Goal: Transaction & Acquisition: Purchase product/service

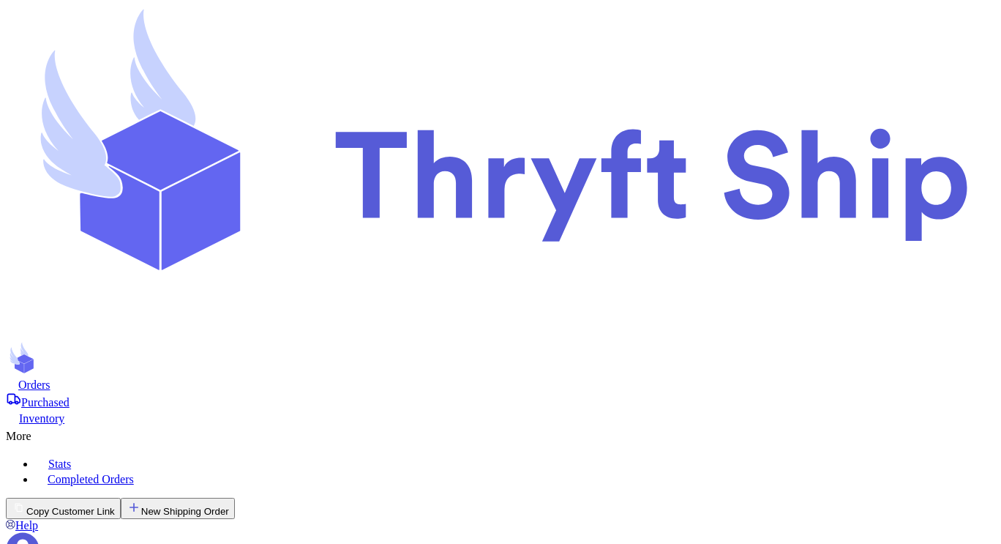
click at [194, 377] on div "Orders" at bounding box center [501, 384] width 990 height 15
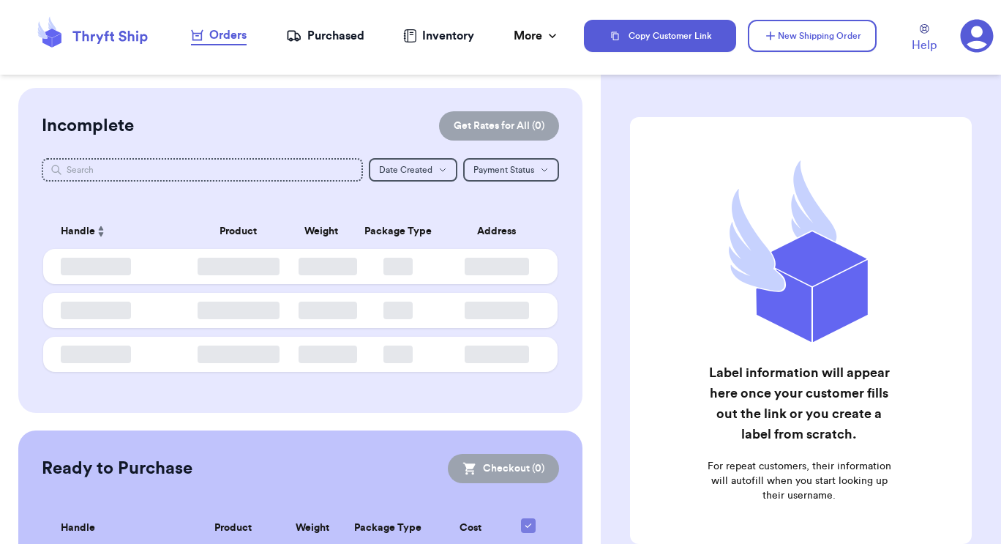
checkbox input "false"
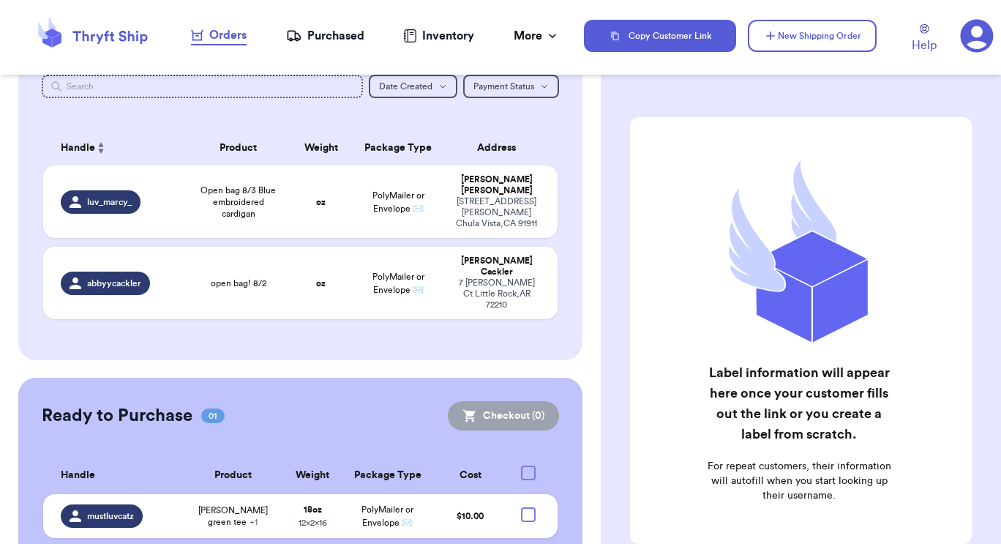
scroll to position [75, 0]
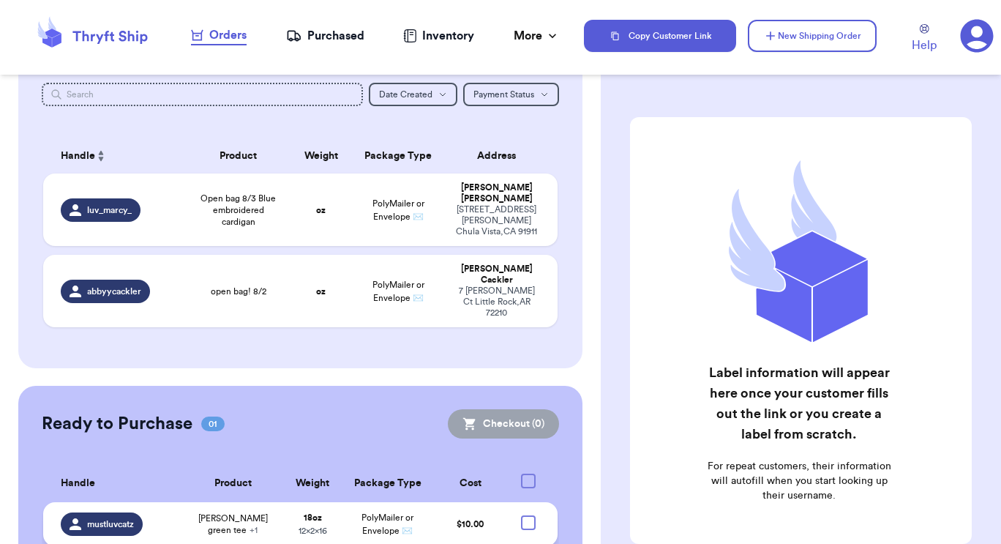
click at [521, 515] on div at bounding box center [528, 522] width 15 height 15
click at [528, 515] on input "checkbox" at bounding box center [528, 515] width 1 height 1
checkbox input "true"
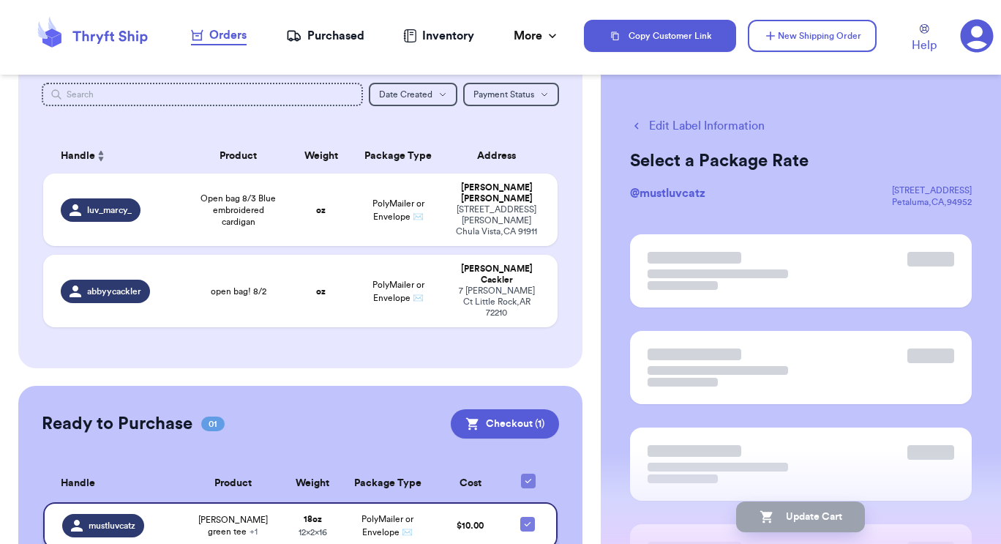
checkbox input "true"
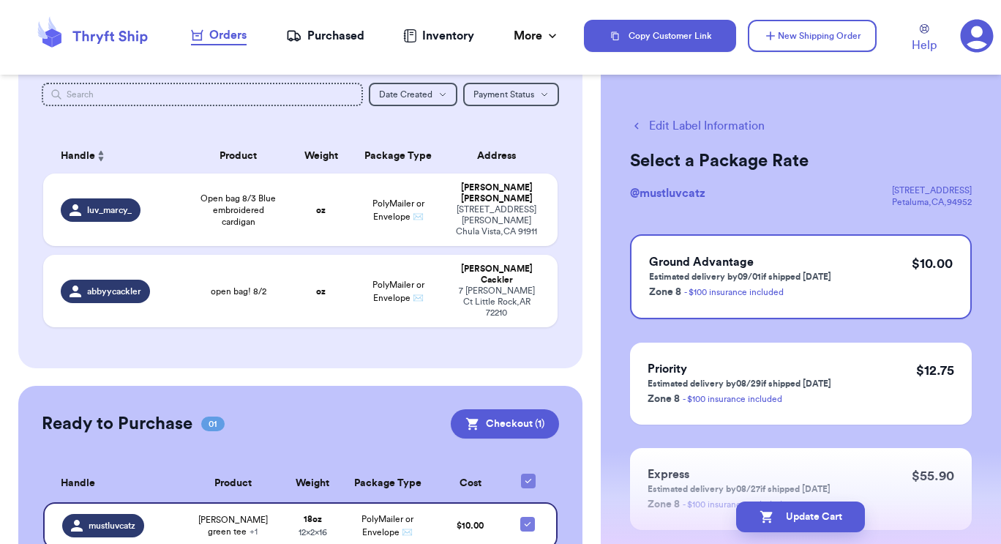
scroll to position [89, 0]
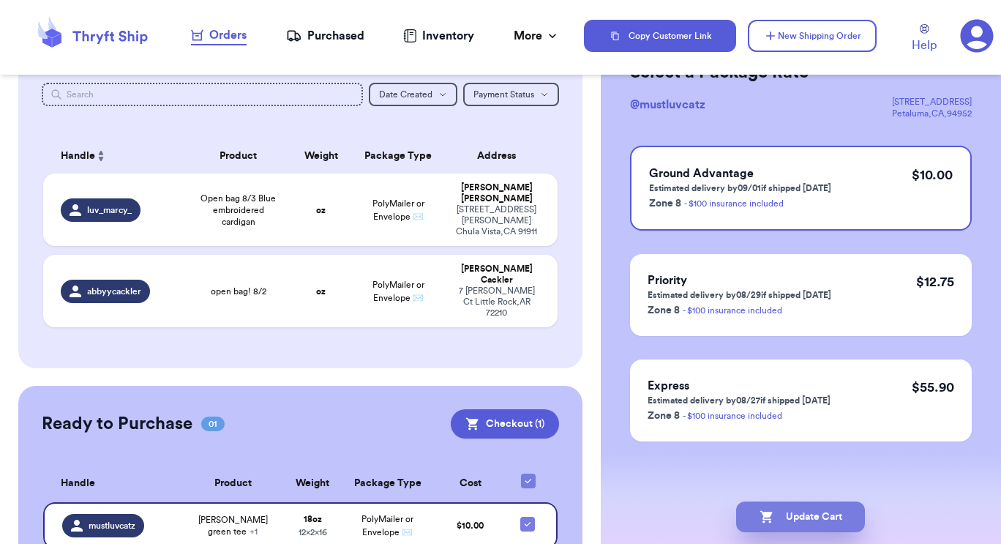
click at [788, 519] on button "Update Cart" at bounding box center [800, 516] width 129 height 31
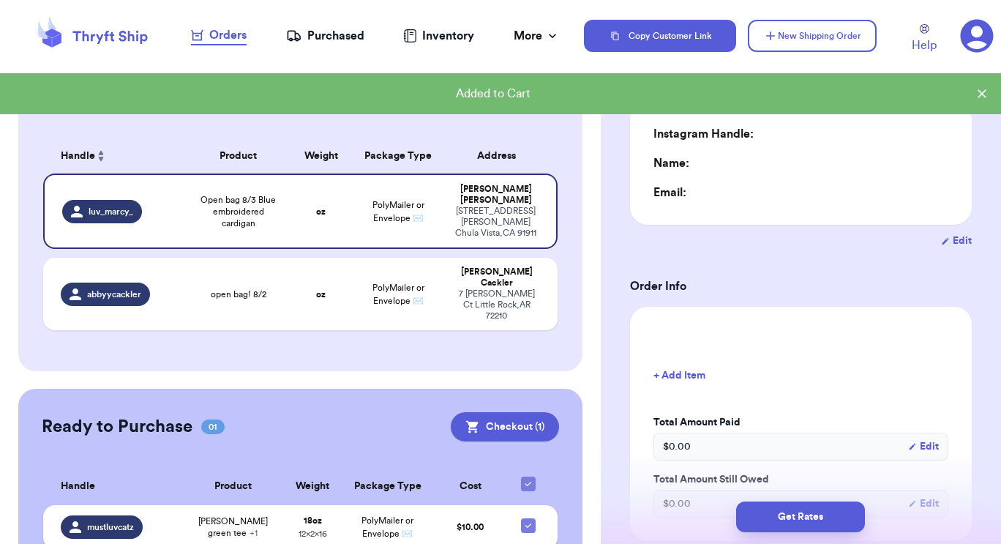
type input "0"
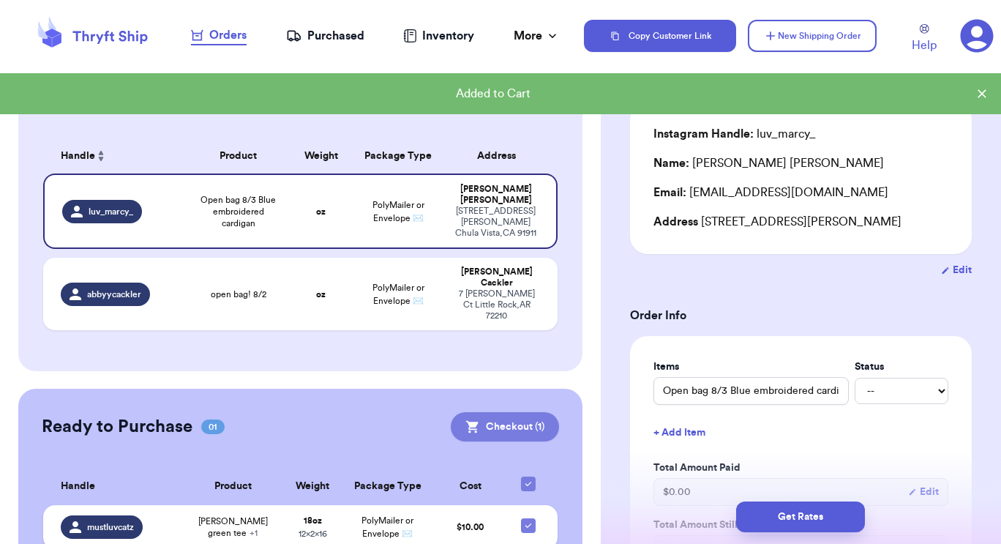
click at [515, 412] on button "Checkout ( 1 )" at bounding box center [505, 426] width 108 height 29
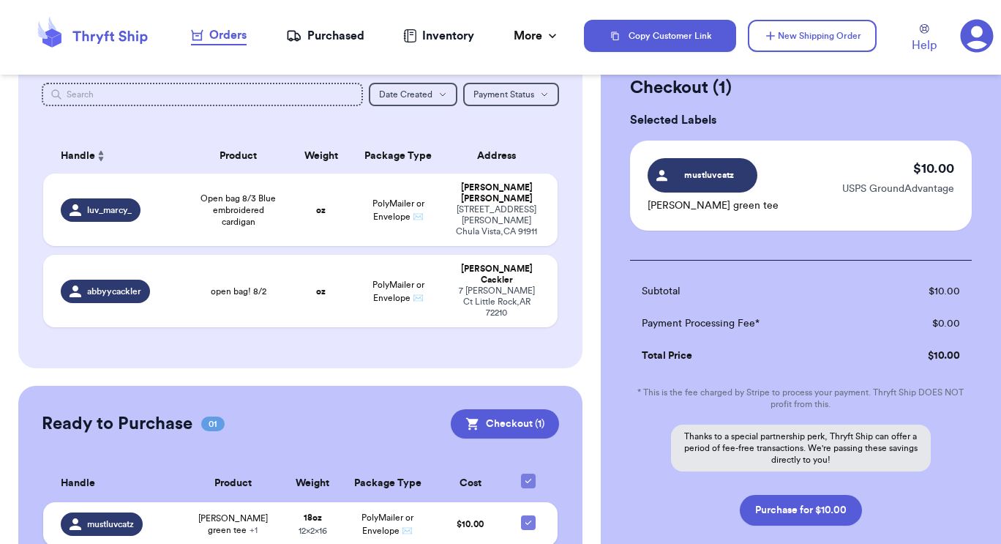
scroll to position [125, 0]
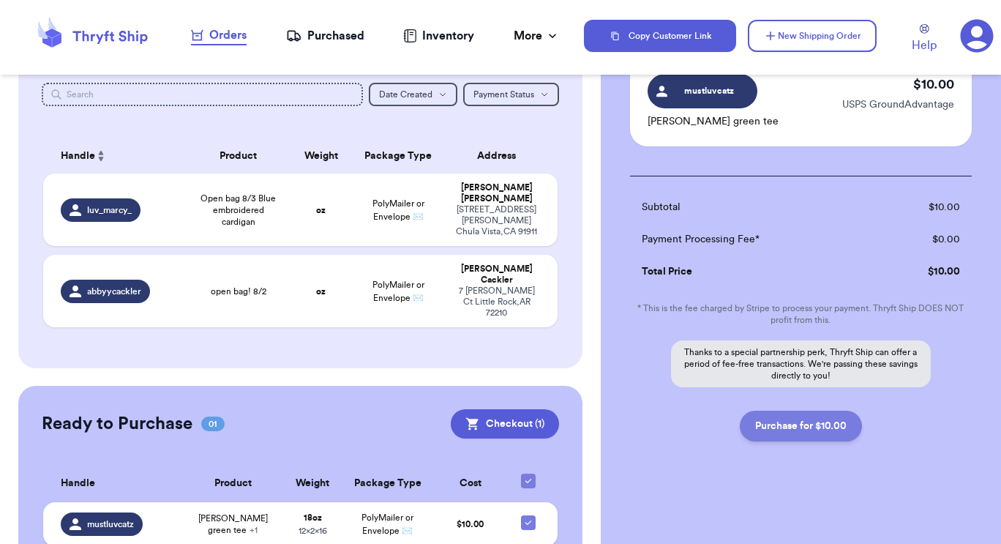
click at [784, 429] on button "Purchase for $10.00" at bounding box center [801, 426] width 122 height 31
checkbox input "false"
checkbox input "true"
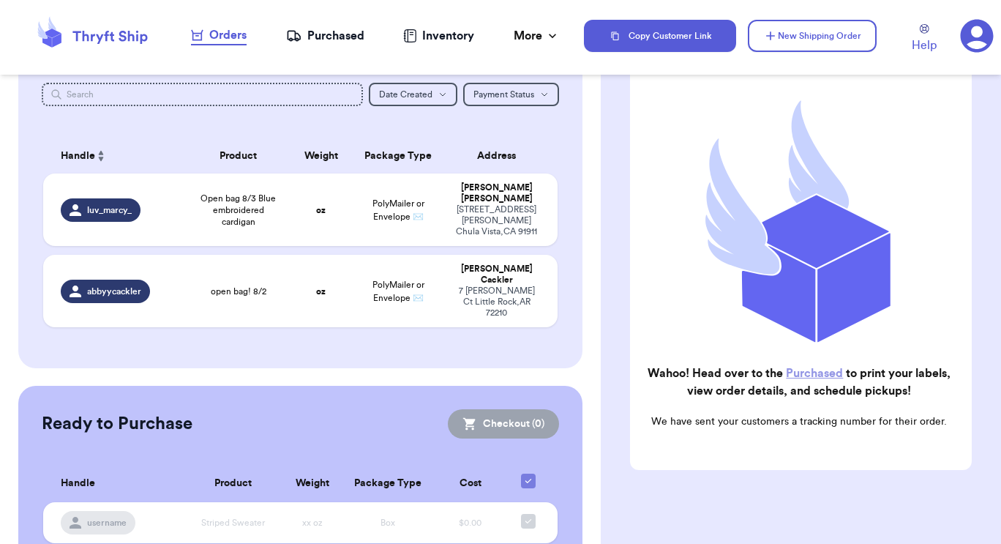
click at [319, 40] on div "Purchased" at bounding box center [325, 36] width 78 height 18
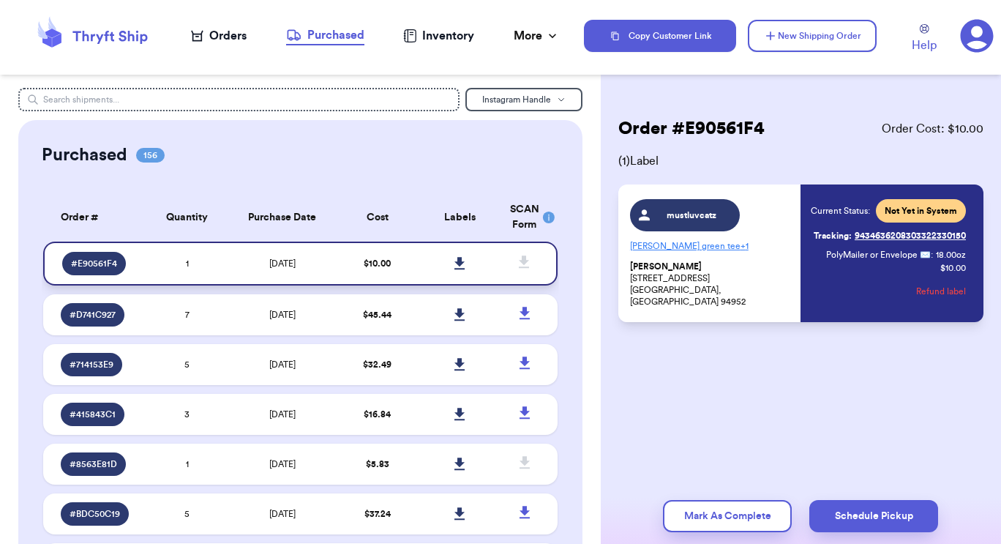
click at [458, 264] on link at bounding box center [460, 263] width 32 height 32
